Goal: Information Seeking & Learning: Learn about a topic

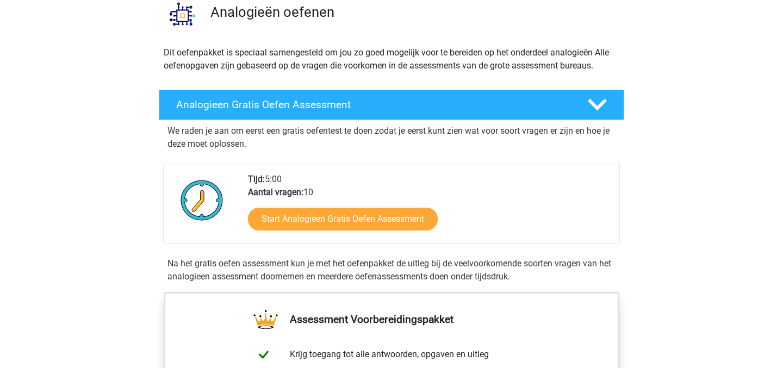
scroll to position [91, 0]
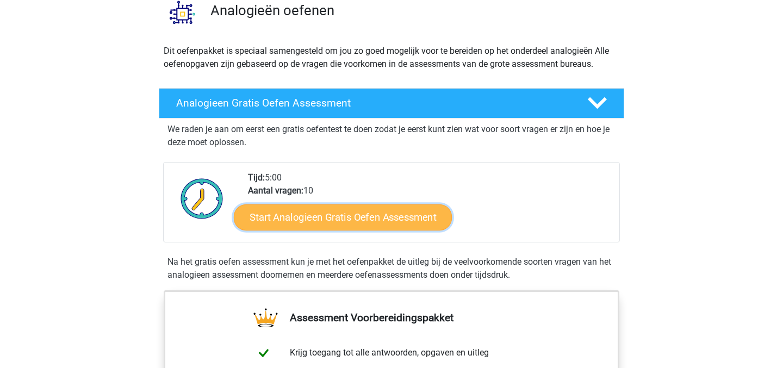
click at [277, 214] on link "Start Analogieen Gratis Oefen Assessment" at bounding box center [343, 217] width 218 height 26
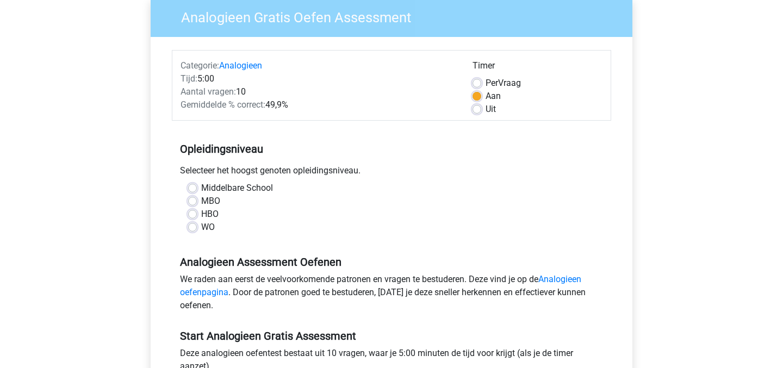
scroll to position [93, 0]
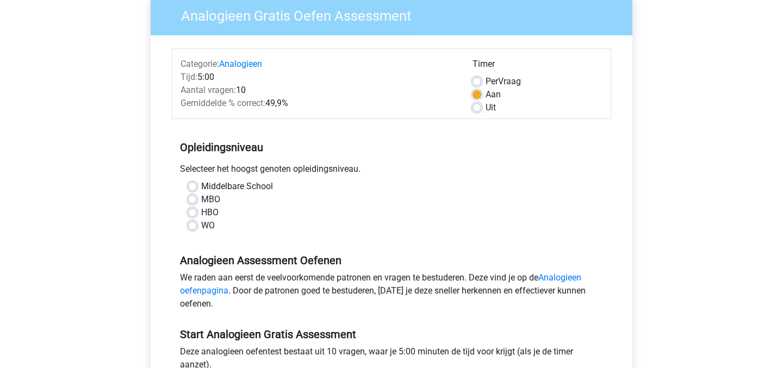
click at [201, 226] on label "WO" at bounding box center [208, 225] width 14 height 13
click at [190, 226] on input "WO" at bounding box center [192, 224] width 9 height 11
radio input "true"
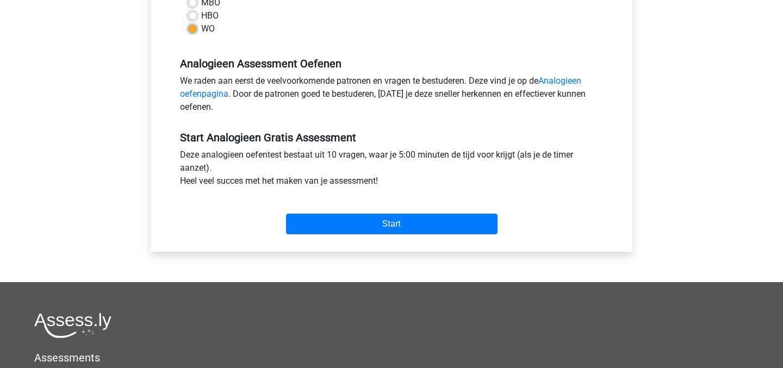
scroll to position [292, 0]
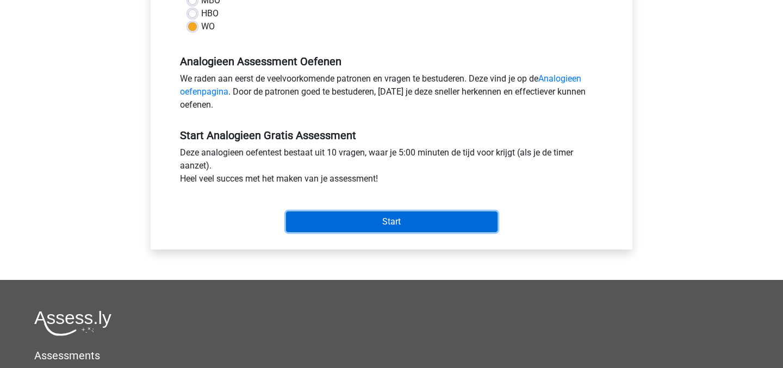
click at [322, 229] on input "Start" at bounding box center [392, 222] width 212 height 21
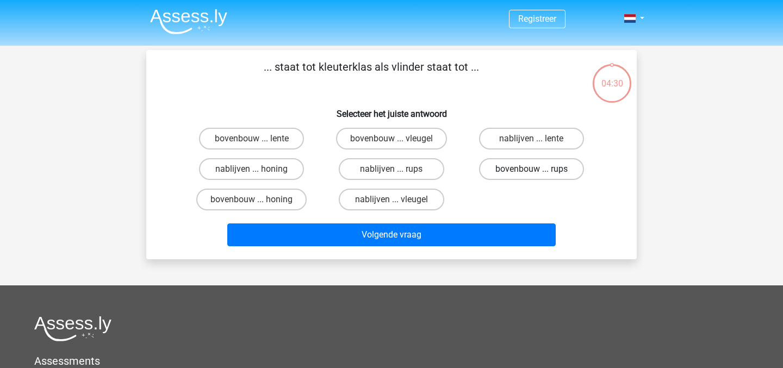
click at [524, 166] on label "bovenbouw ... rups" at bounding box center [531, 169] width 105 height 22
click at [531, 169] on input "bovenbouw ... rups" at bounding box center [534, 172] width 7 height 7
radio input "true"
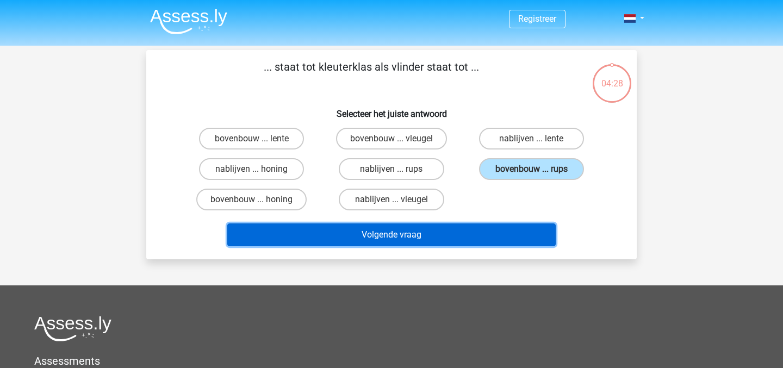
click at [433, 232] on button "Volgende vraag" at bounding box center [391, 235] width 329 height 23
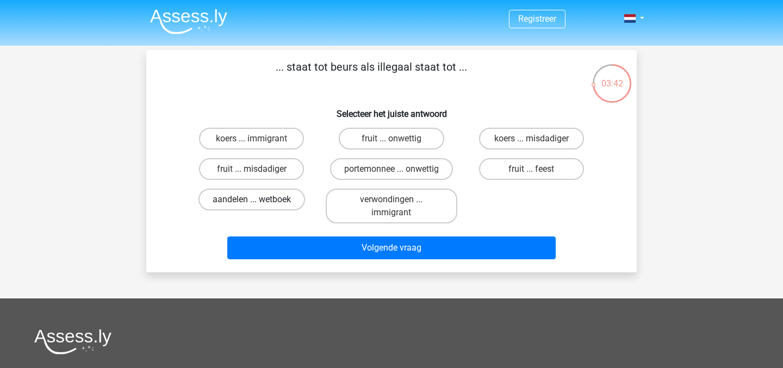
click at [270, 203] on label "aandelen ... wetboek" at bounding box center [251, 200] width 107 height 22
click at [259, 203] on input "aandelen ... wetboek" at bounding box center [255, 203] width 7 height 7
radio input "true"
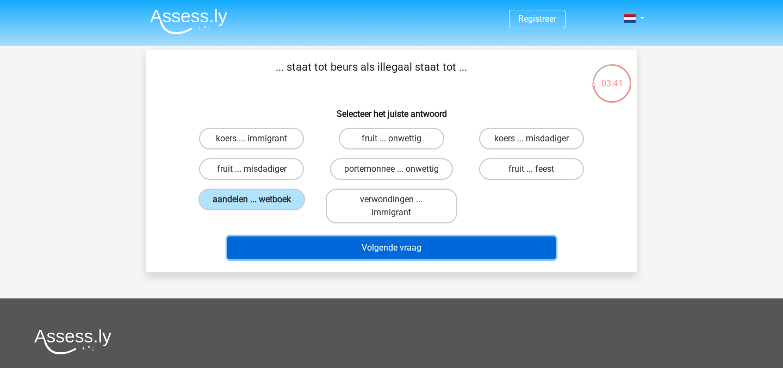
click at [337, 254] on button "Volgende vraag" at bounding box center [391, 248] width 329 height 23
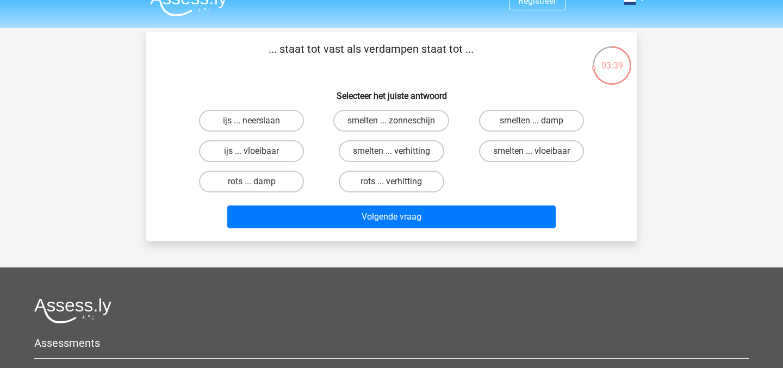
scroll to position [14, 0]
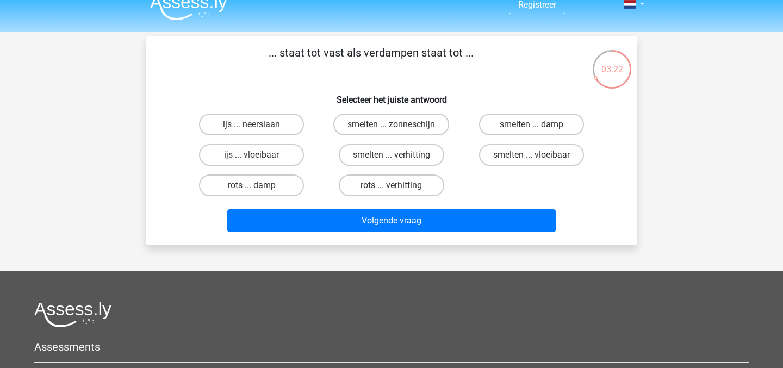
click at [531, 158] on input "smelten ... vloeibaar" at bounding box center [534, 158] width 7 height 7
radio input "true"
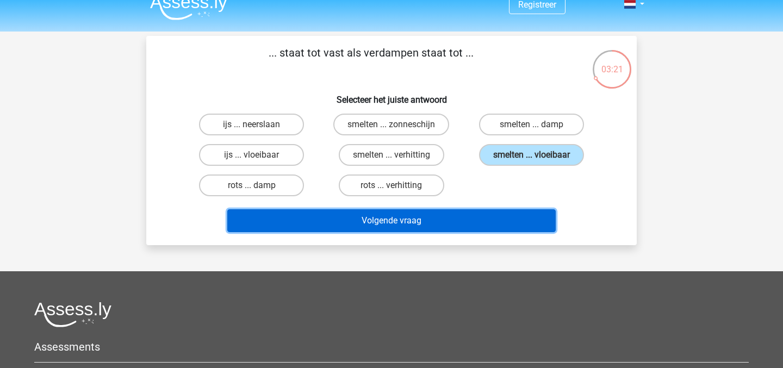
click at [434, 223] on button "Volgende vraag" at bounding box center [391, 220] width 329 height 23
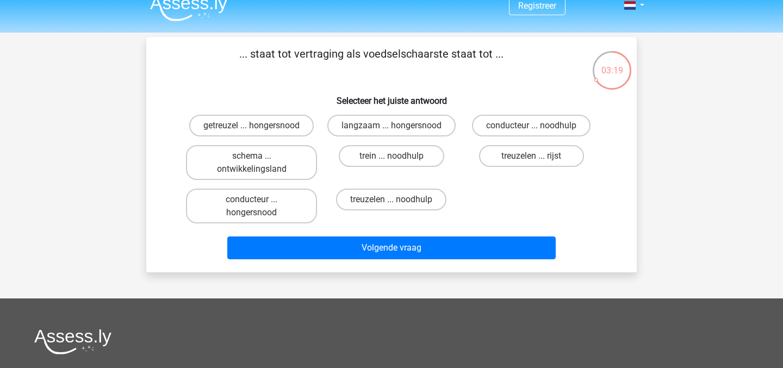
scroll to position [8, 0]
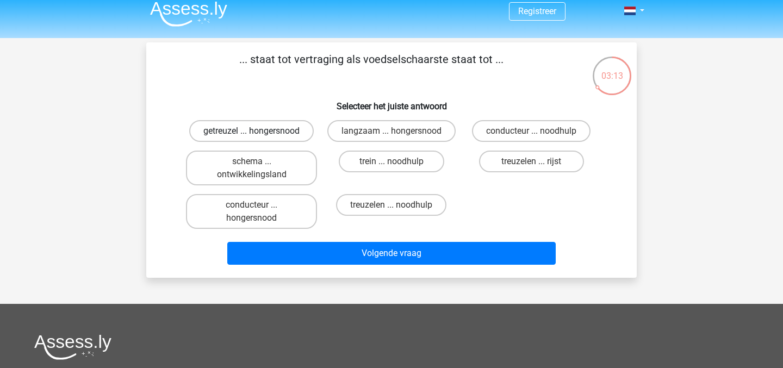
click at [264, 128] on label "getreuzel ... hongersnood" at bounding box center [251, 131] width 125 height 22
click at [259, 131] on input "getreuzel ... hongersnood" at bounding box center [255, 134] width 7 height 7
radio input "true"
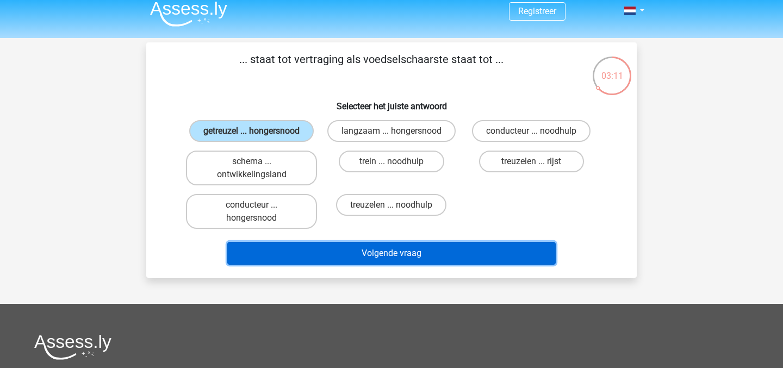
click at [402, 245] on button "Volgende vraag" at bounding box center [391, 253] width 329 height 23
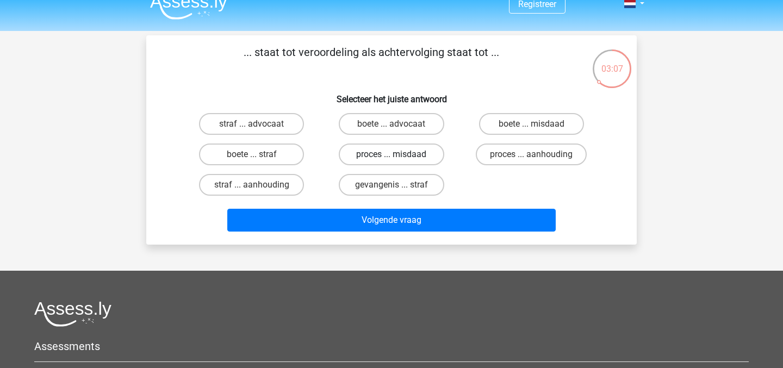
scroll to position [0, 0]
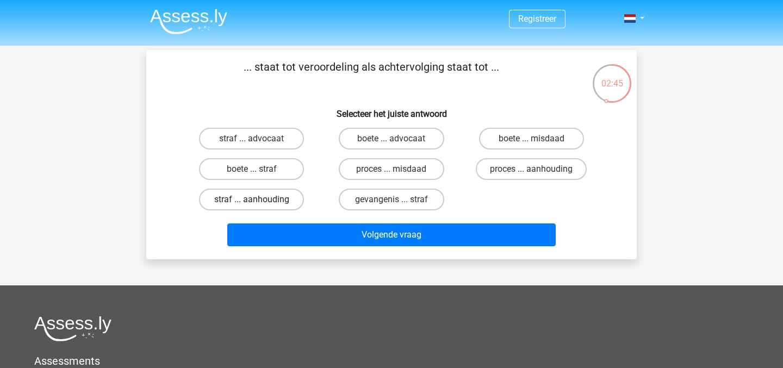
click at [279, 201] on label "straf ... aanhouding" at bounding box center [251, 200] width 105 height 22
click at [259, 201] on input "straf ... aanhouding" at bounding box center [255, 203] width 7 height 7
radio input "true"
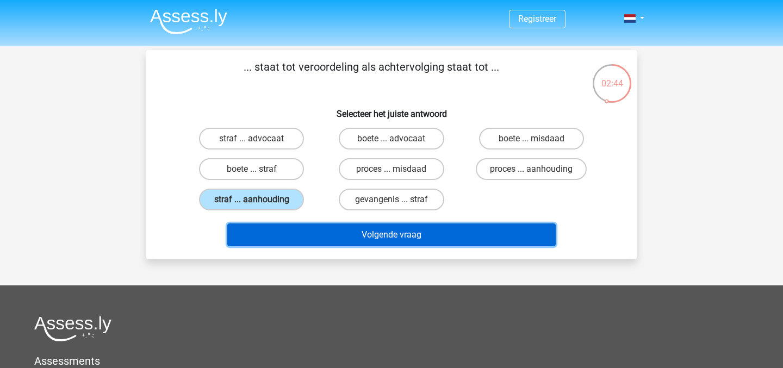
click at [309, 236] on button "Volgende vraag" at bounding box center [391, 235] width 329 height 23
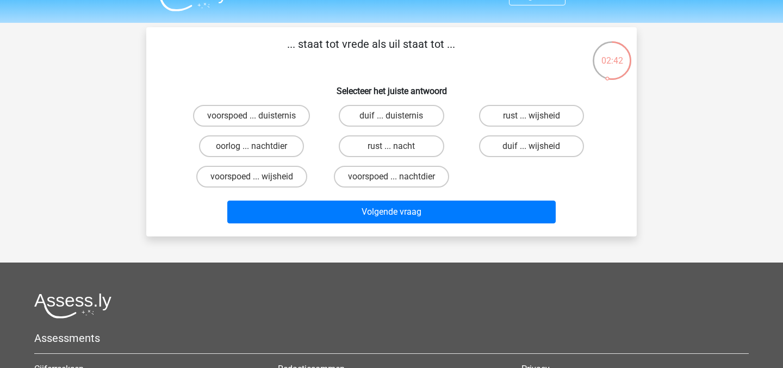
scroll to position [17, 0]
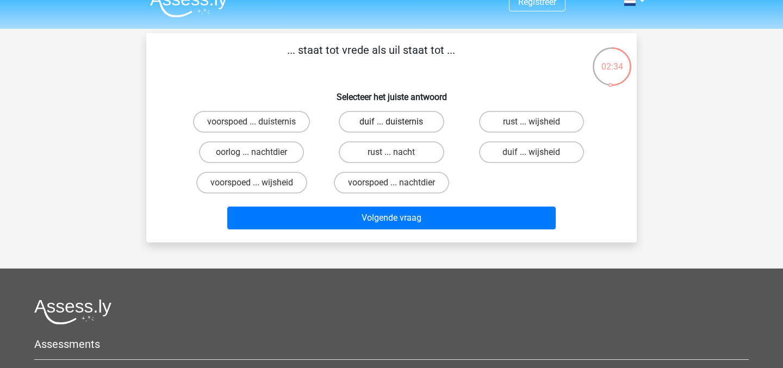
click at [378, 120] on label "duif ... duisternis" at bounding box center [391, 122] width 105 height 22
click at [392, 122] on input "duif ... duisternis" at bounding box center [395, 125] width 7 height 7
radio input "true"
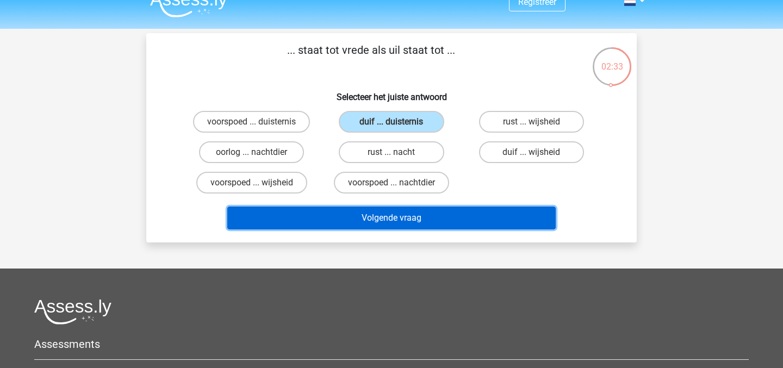
click at [395, 218] on button "Volgende vraag" at bounding box center [391, 218] width 329 height 23
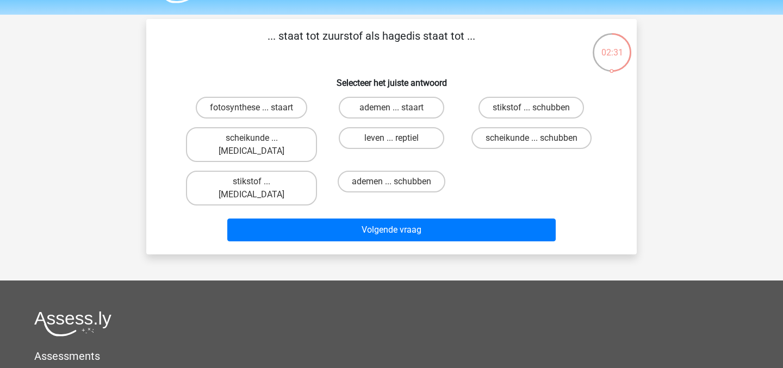
scroll to position [0, 0]
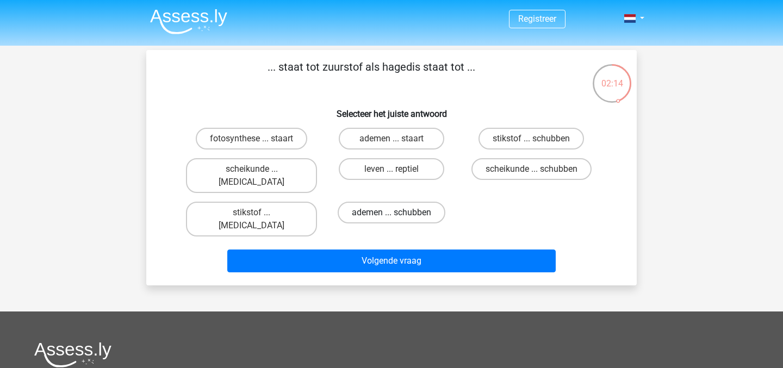
click at [432, 202] on label "ademen ... schubben" at bounding box center [392, 213] width 108 height 22
click at [399, 213] on input "ademen ... schubben" at bounding box center [395, 216] width 7 height 7
radio input "true"
click at [421, 171] on label "leven ... reptiel" at bounding box center [391, 169] width 105 height 22
click at [399, 171] on input "leven ... reptiel" at bounding box center [395, 172] width 7 height 7
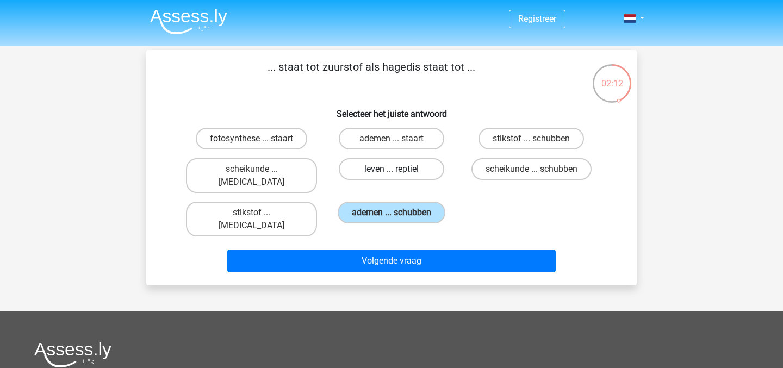
radio input "true"
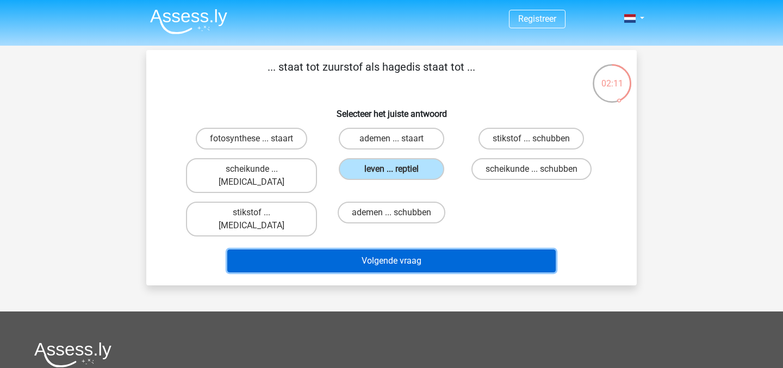
click at [418, 250] on button "Volgende vraag" at bounding box center [391, 261] width 329 height 23
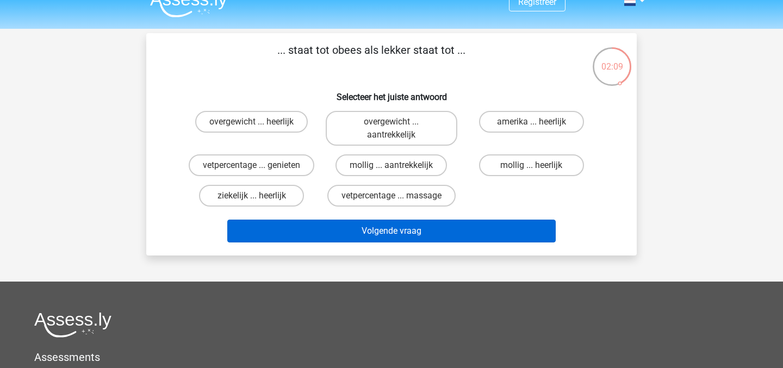
scroll to position [14, 0]
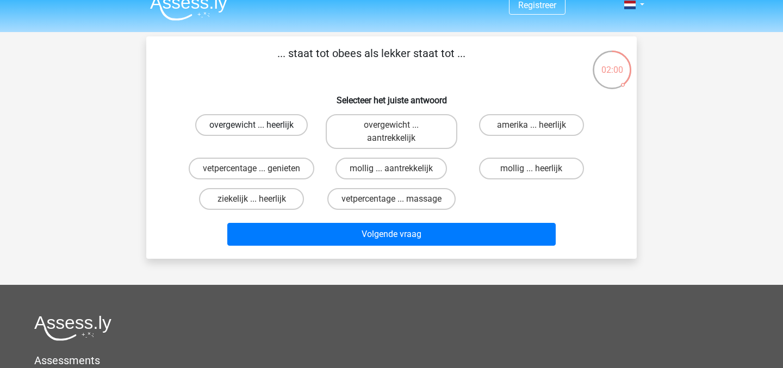
click at [274, 129] on label "overgewicht ... heerlijk" at bounding box center [251, 125] width 113 height 22
click at [259, 129] on input "overgewicht ... heerlijk" at bounding box center [255, 128] width 7 height 7
radio input "true"
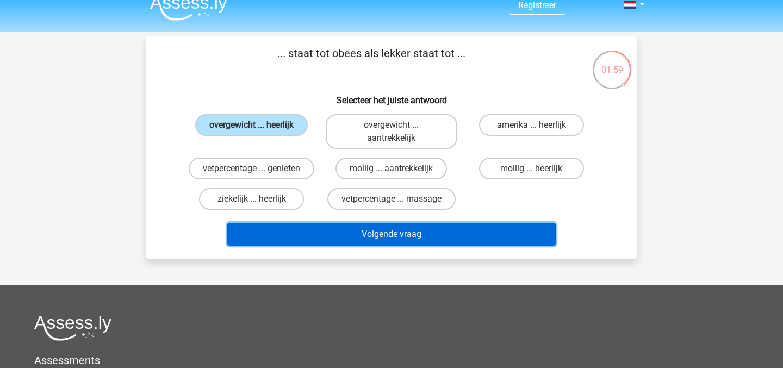
click at [354, 234] on button "Volgende vraag" at bounding box center [391, 234] width 329 height 23
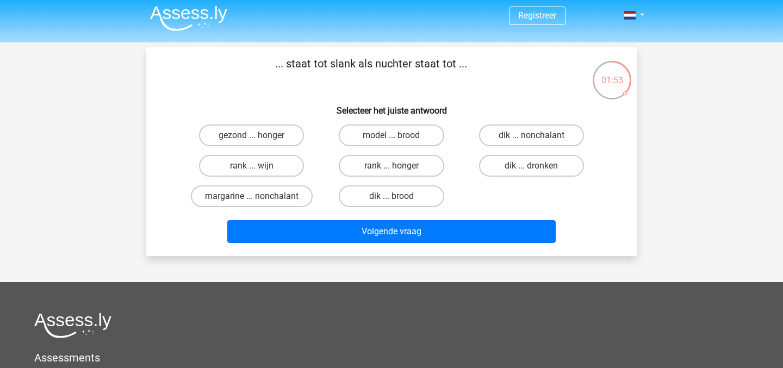
scroll to position [0, 0]
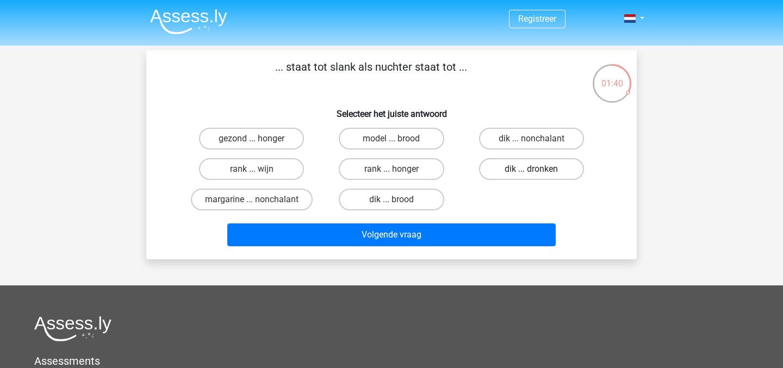
click at [539, 166] on label "dik ... dronken" at bounding box center [531, 169] width 105 height 22
click at [538, 169] on input "dik ... dronken" at bounding box center [534, 172] width 7 height 7
radio input "true"
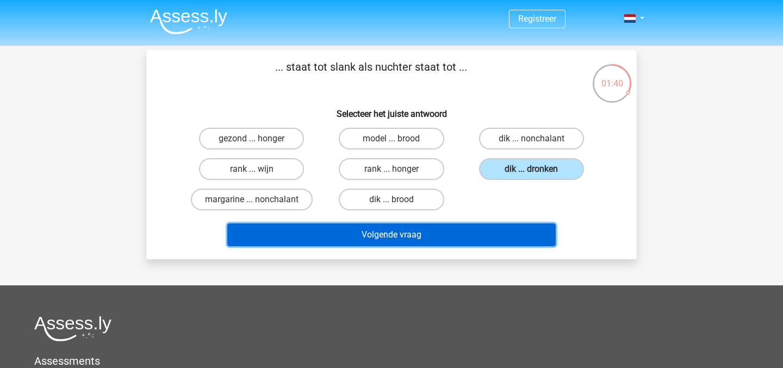
click at [485, 239] on button "Volgende vraag" at bounding box center [391, 235] width 329 height 23
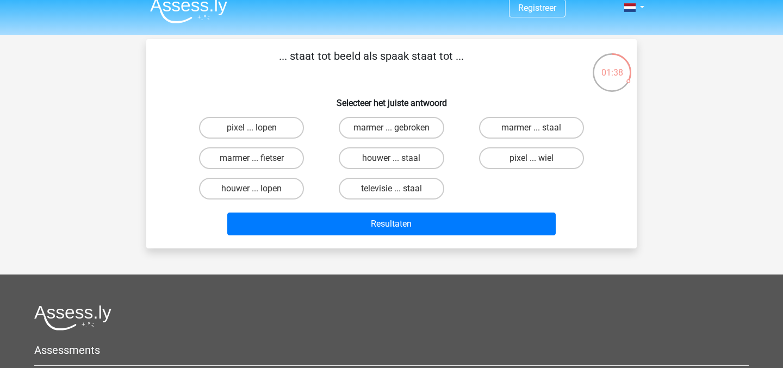
scroll to position [8, 0]
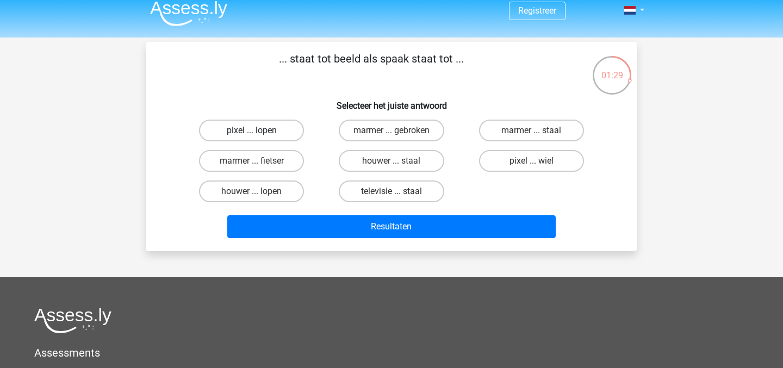
click at [265, 134] on label "pixel ... lopen" at bounding box center [251, 131] width 105 height 22
click at [259, 134] on input "pixel ... lopen" at bounding box center [255, 134] width 7 height 7
radio input "true"
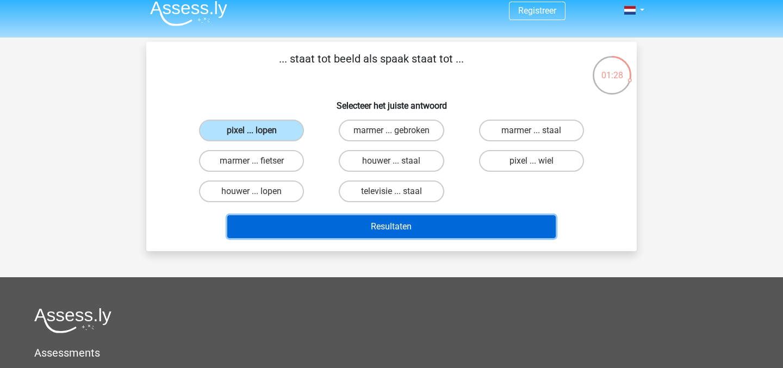
click at [328, 226] on button "Resultaten" at bounding box center [391, 226] width 329 height 23
